Goal: Find specific page/section: Find specific page/section

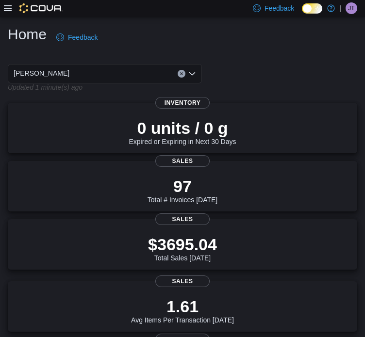
click at [2, 7] on div "Feedback Dark Mode Thanks For Shopping | [PERSON_NAME]" at bounding box center [182, 8] width 365 height 17
click at [9, 11] on icon at bounding box center [8, 8] width 8 height 6
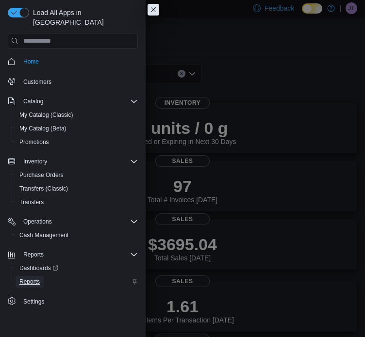
click at [32, 278] on span "Reports" at bounding box center [29, 282] width 20 height 8
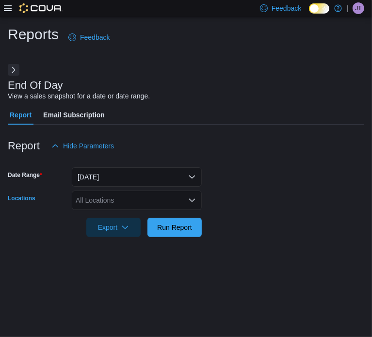
click at [193, 201] on icon "Open list of options" at bounding box center [192, 200] width 8 height 8
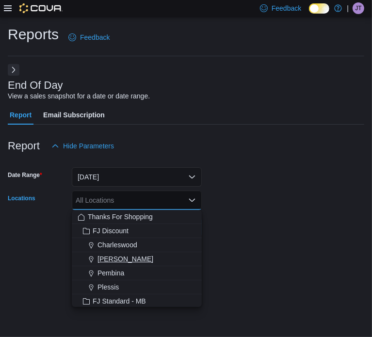
click at [110, 258] on span "[PERSON_NAME]" at bounding box center [125, 259] width 56 height 10
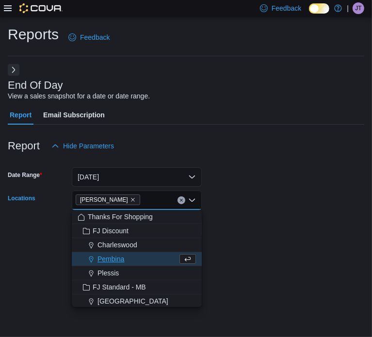
click at [292, 219] on form "Date Range [DATE] Locations [GEOGRAPHIC_DATA] Combo box. Selected. [GEOGRAPHIC_…" at bounding box center [186, 196] width 356 height 81
